Goal: Task Accomplishment & Management: Use online tool/utility

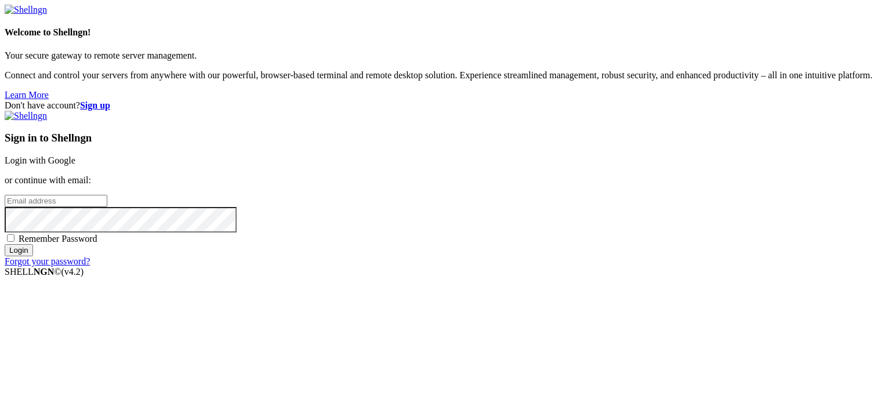
click at [75, 155] on link "Login with Google" at bounding box center [40, 160] width 71 height 10
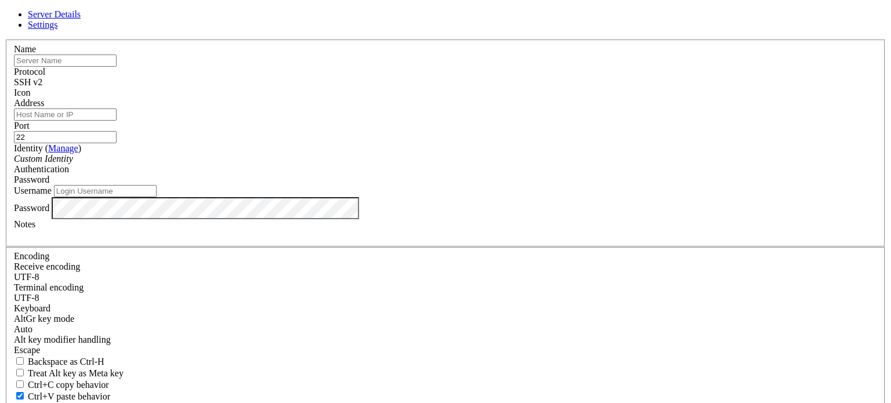
click at [117, 121] on input "Address" at bounding box center [65, 114] width 103 height 12
type input "[TECHNICAL_ID]"
click at [117, 67] on input "text" at bounding box center [65, 61] width 103 height 12
type input "mahe"
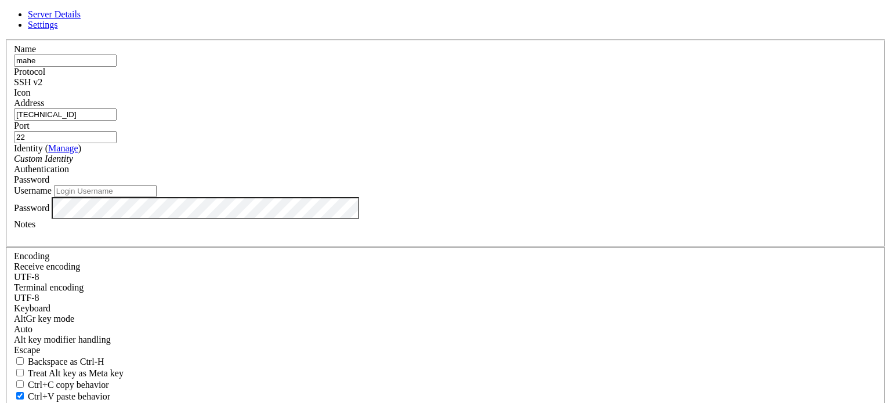
click at [157, 197] on input "Username" at bounding box center [105, 191] width 103 height 12
type input "ubuntu"
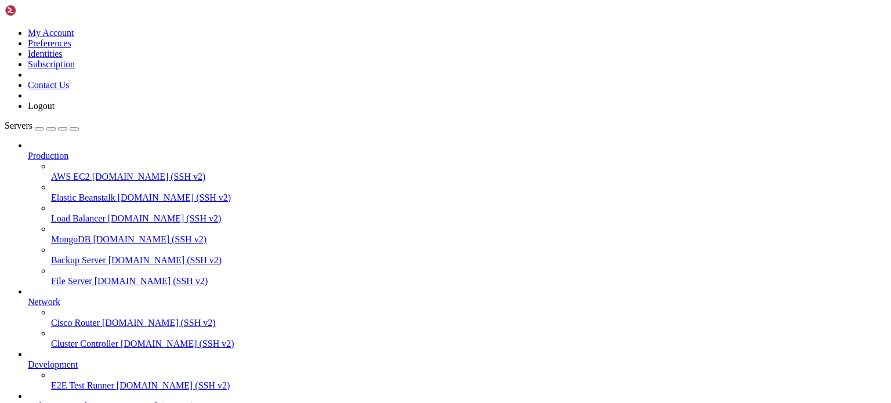
scroll to position [126, 0]
